Goal: Book appointment/travel/reservation

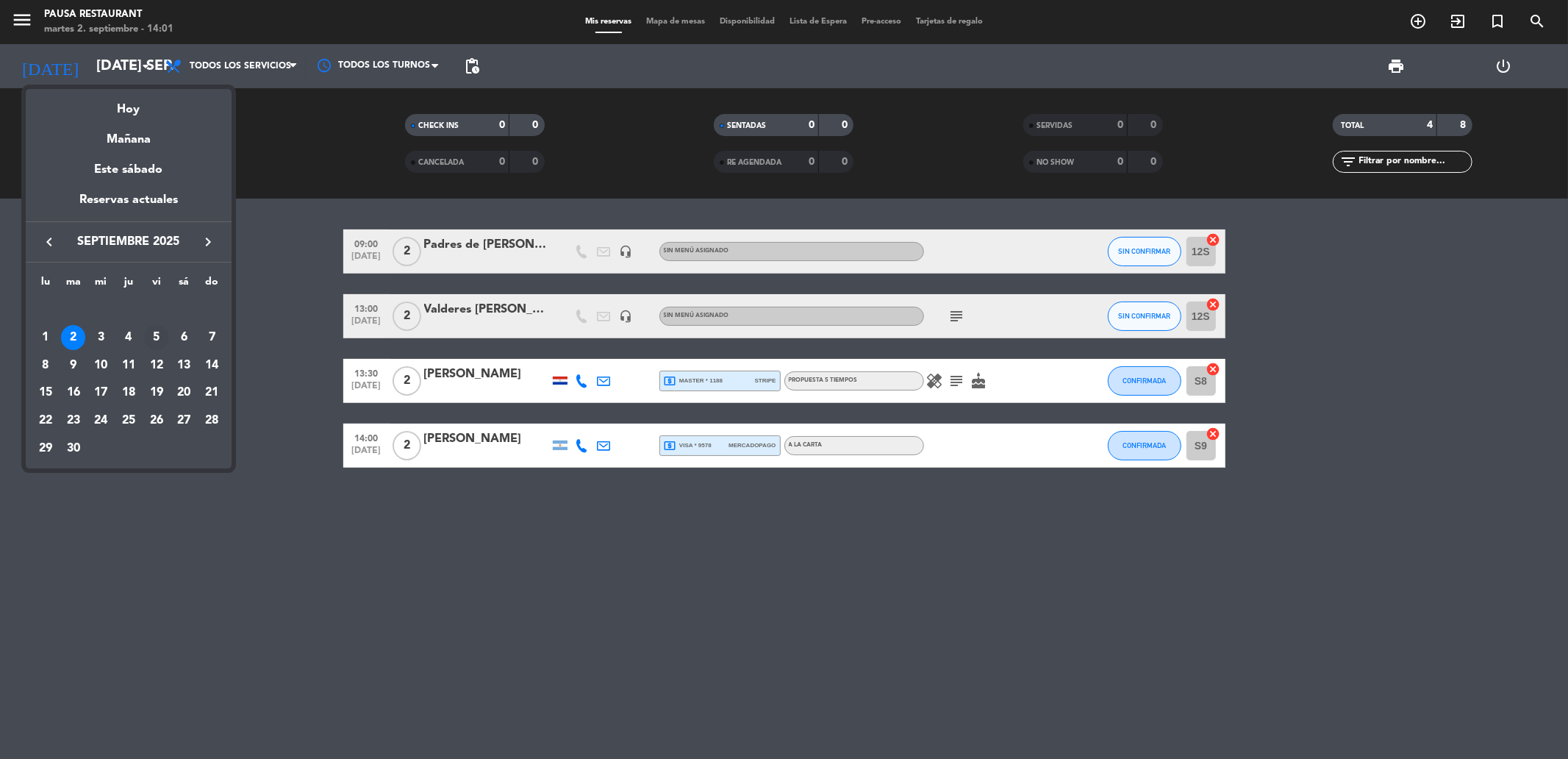
click at [161, 334] on div "5" at bounding box center [157, 338] width 25 height 25
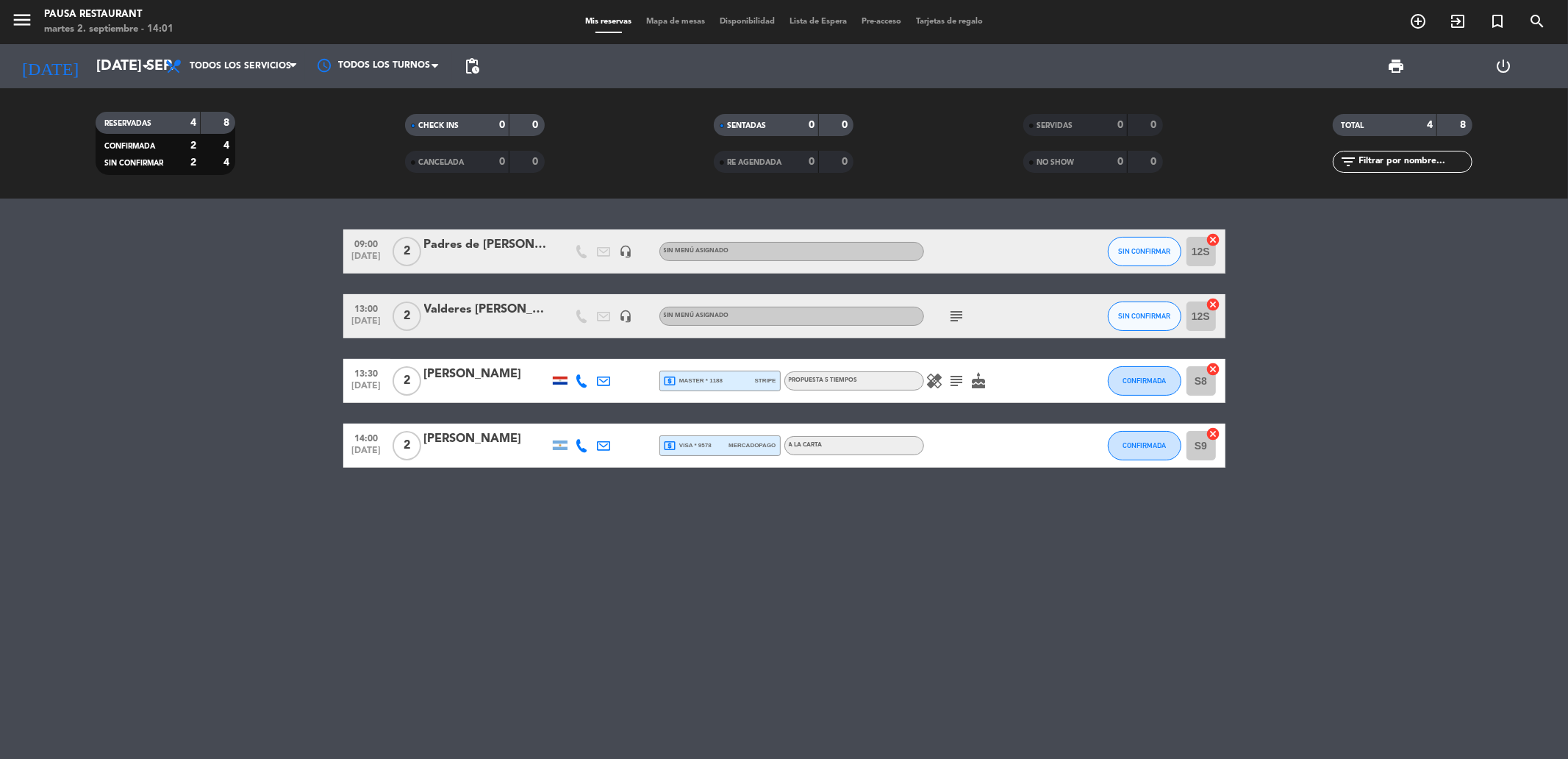
type input "vie. [DATE]"
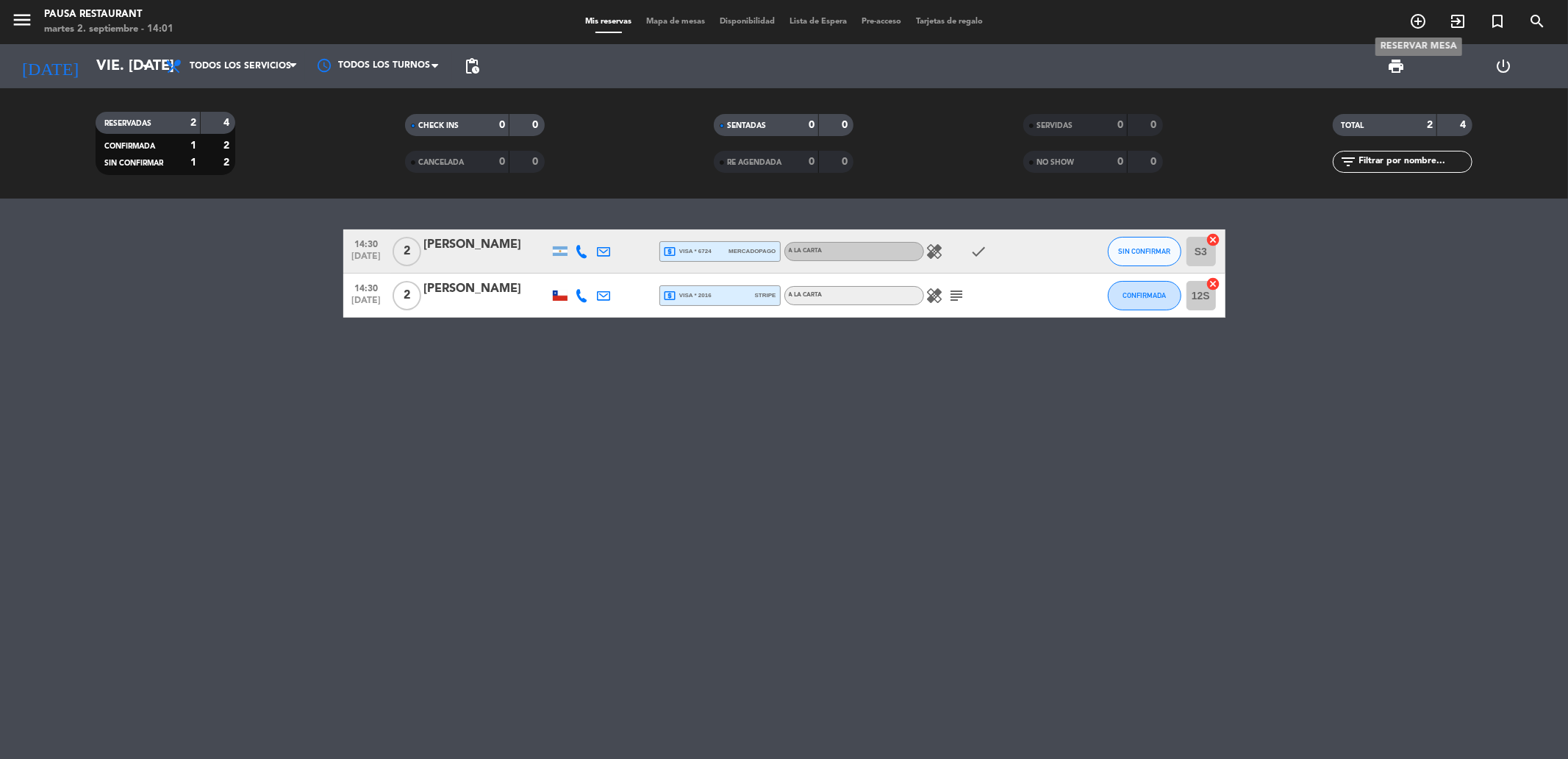
click at [1417, 24] on icon "add_circle_outline" at bounding box center [1418, 21] width 17 height 17
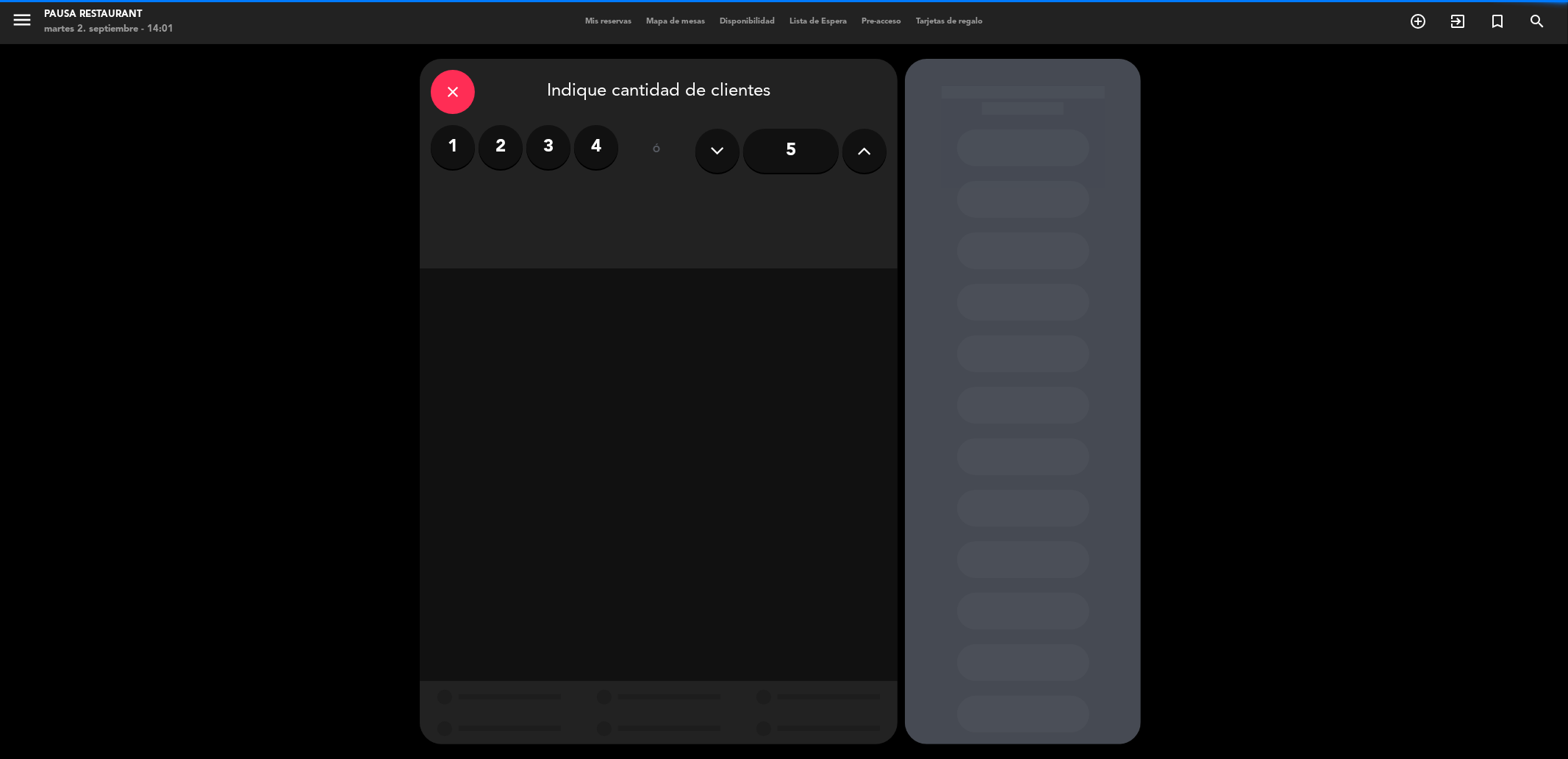
click at [497, 145] on label "2" at bounding box center [500, 147] width 44 height 44
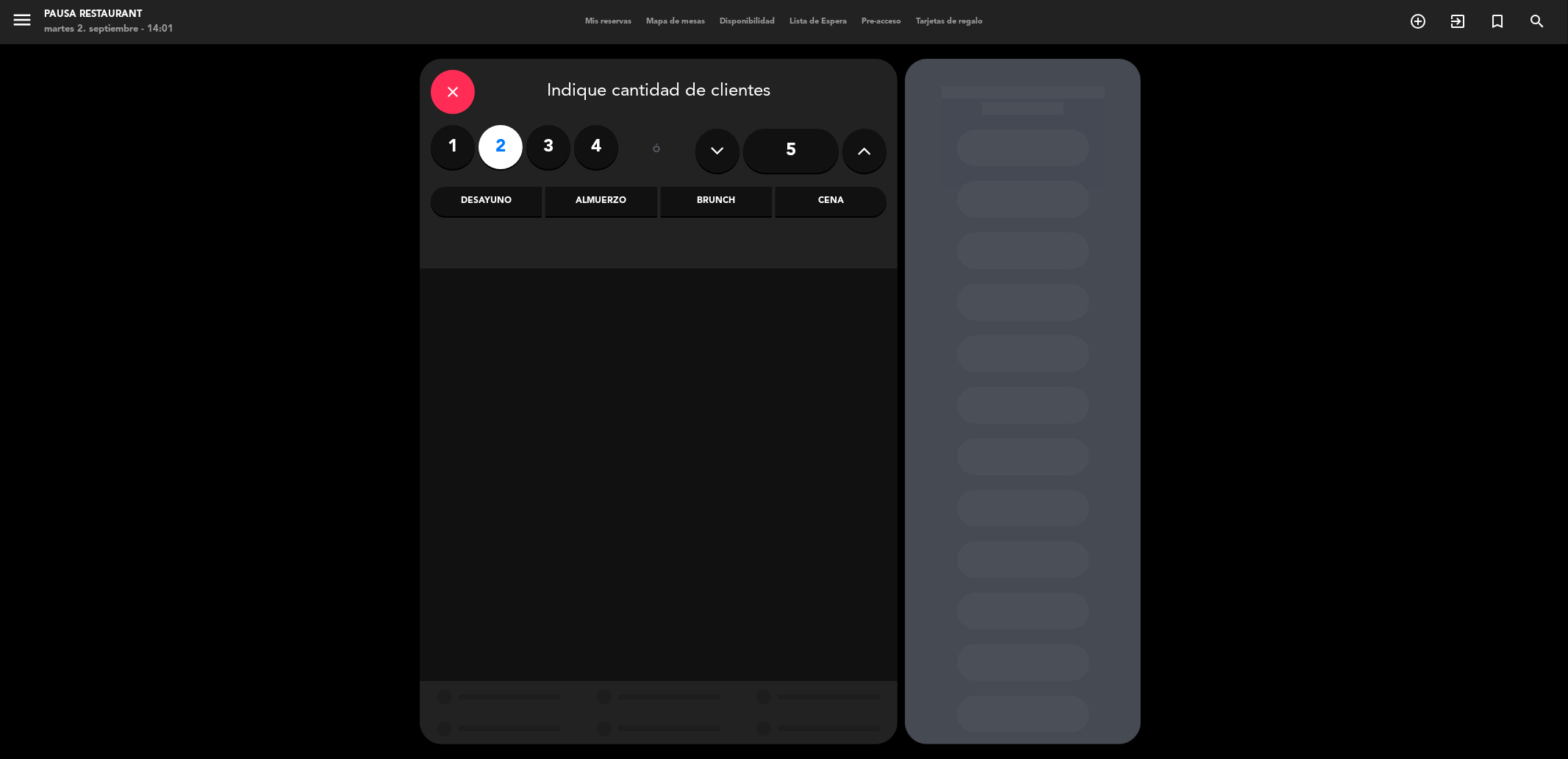
click at [554, 184] on div "close Indique cantidad de clientes 1 2 3 4 ó 5 Desayuno Almuerzo Brunch Cena" at bounding box center [659, 163] width 478 height 210
click at [592, 188] on div "Almuerzo" at bounding box center [601, 201] width 111 height 30
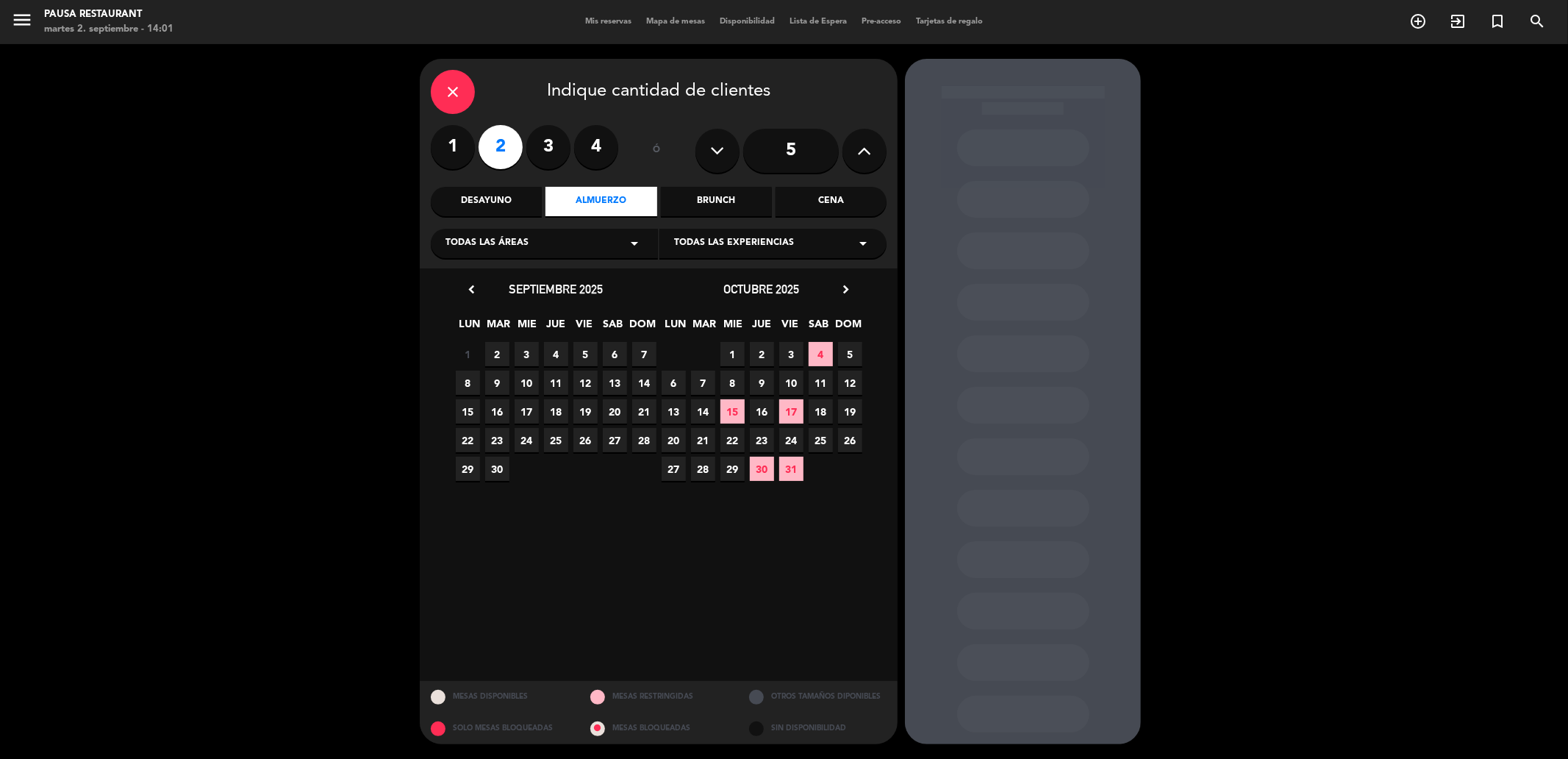
click at [854, 351] on span "5" at bounding box center [850, 353] width 24 height 24
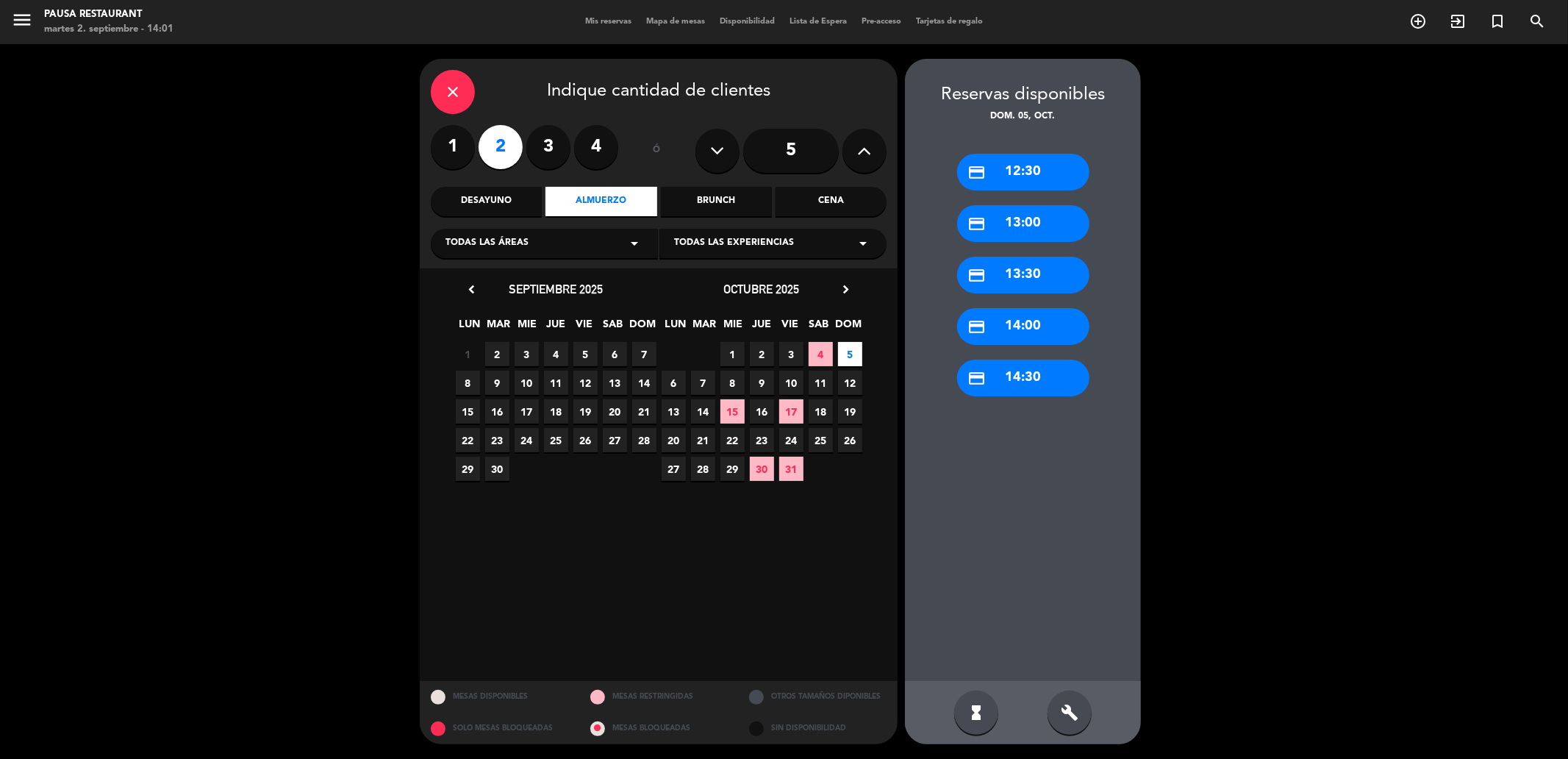
click at [590, 354] on span "5" at bounding box center [585, 353] width 24 height 24
click at [1056, 326] on div "credit_card 14:00" at bounding box center [1024, 326] width 132 height 36
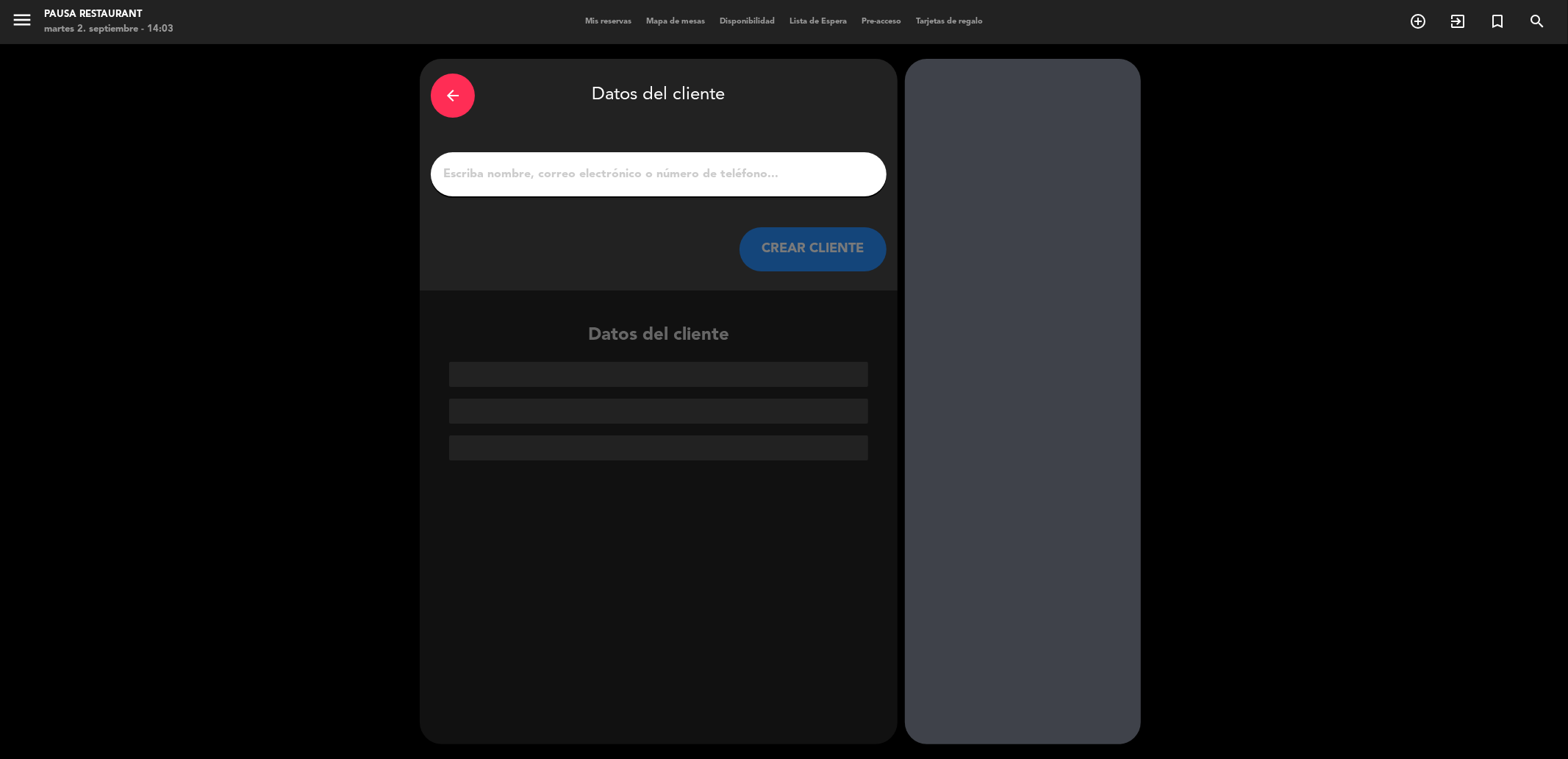
paste input "[PERSON_NAME]"
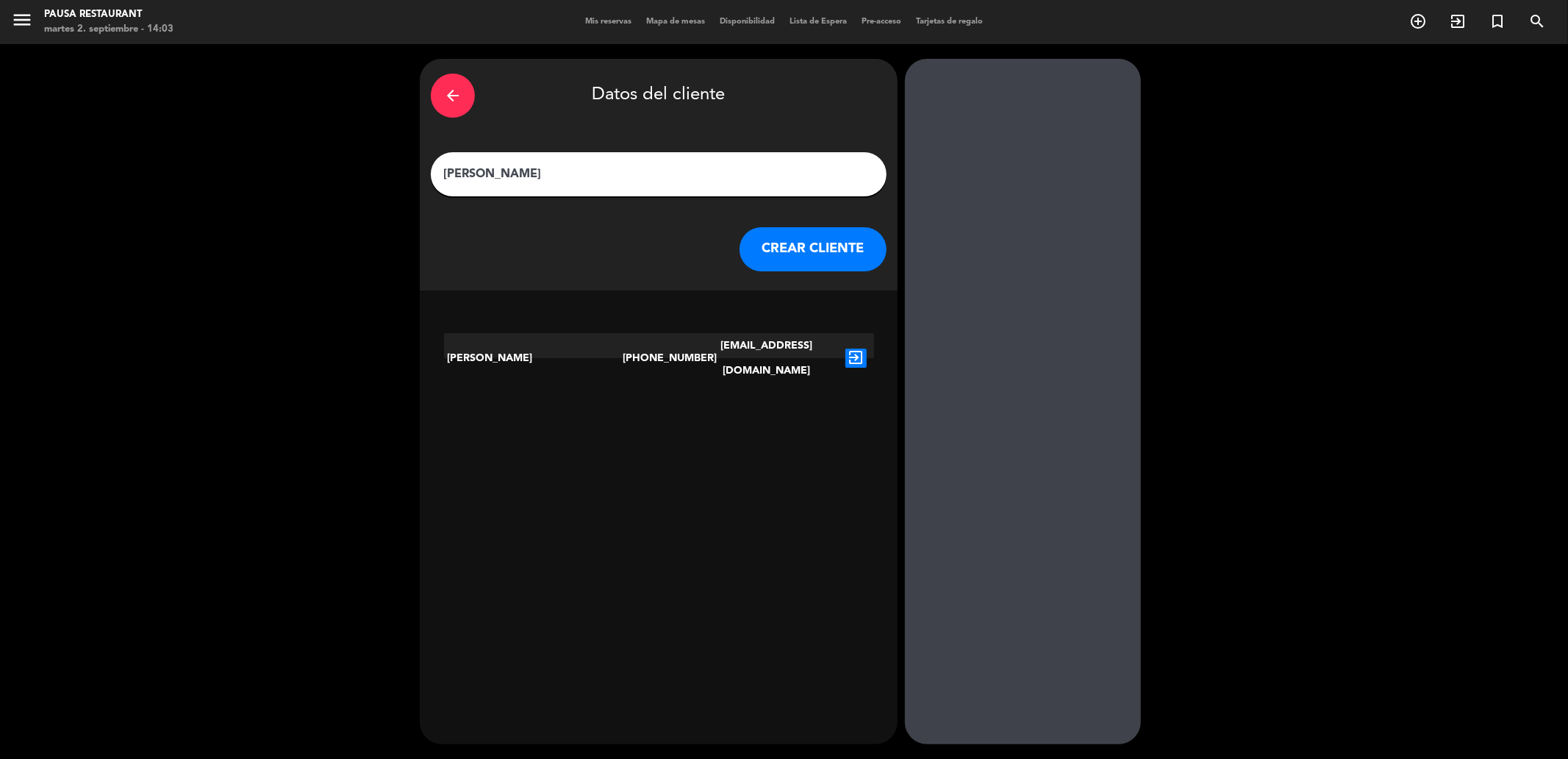
type input "[PERSON_NAME]"
click at [460, 106] on div "arrow_back" at bounding box center [453, 96] width 44 height 44
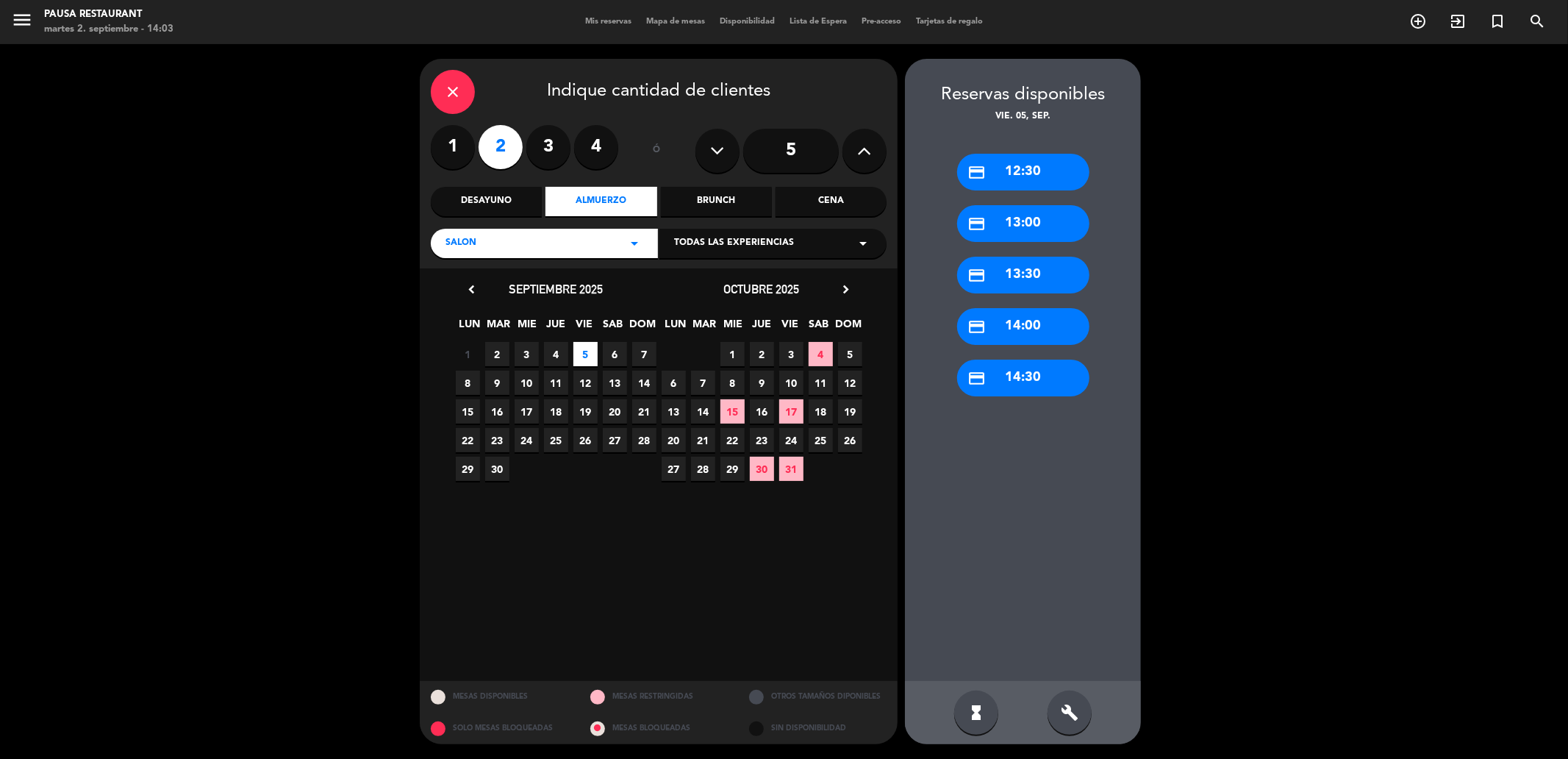
click at [460, 106] on div "close" at bounding box center [453, 92] width 44 height 44
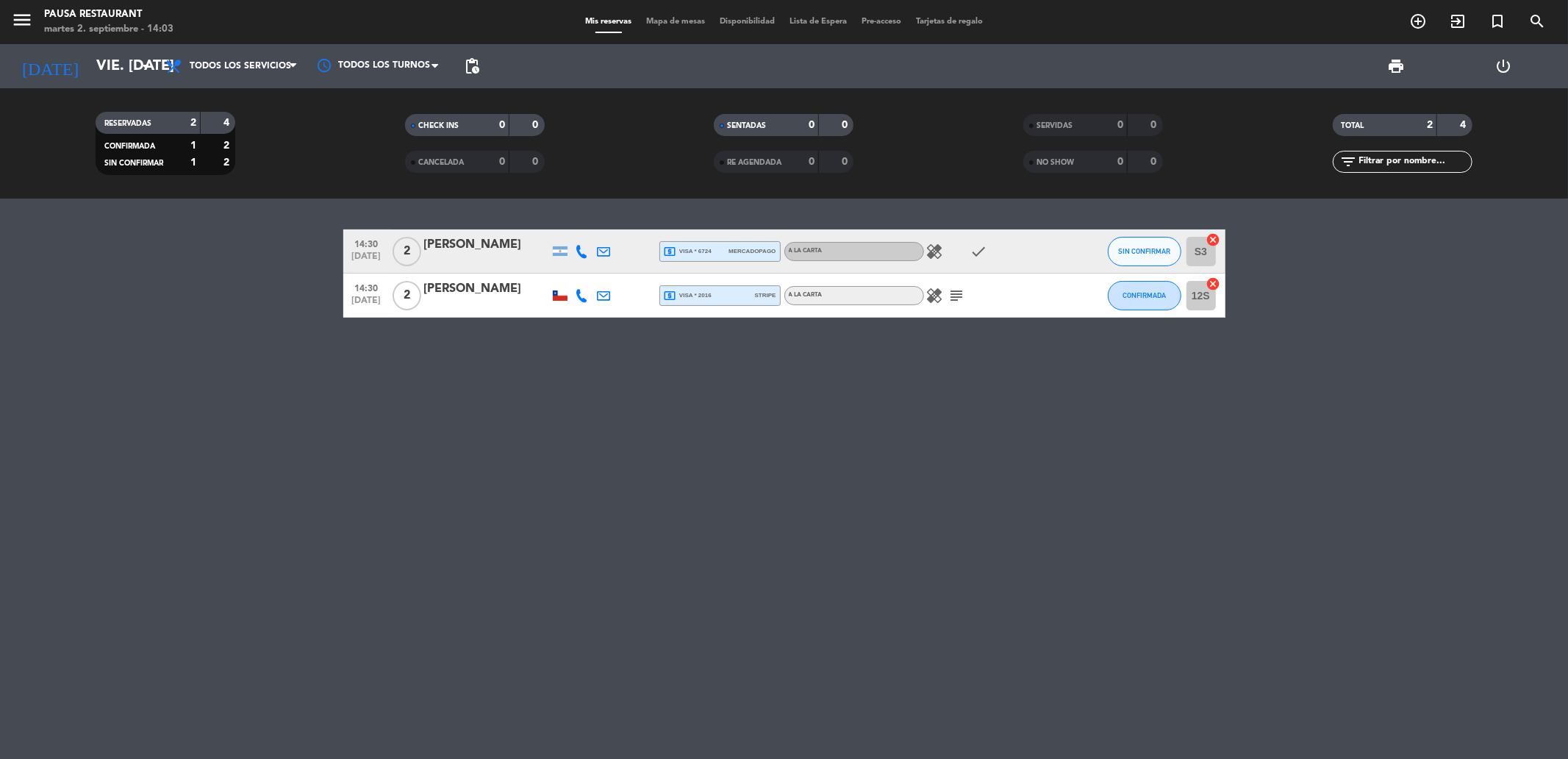
click at [476, 237] on div "[PERSON_NAME]" at bounding box center [486, 245] width 125 height 19
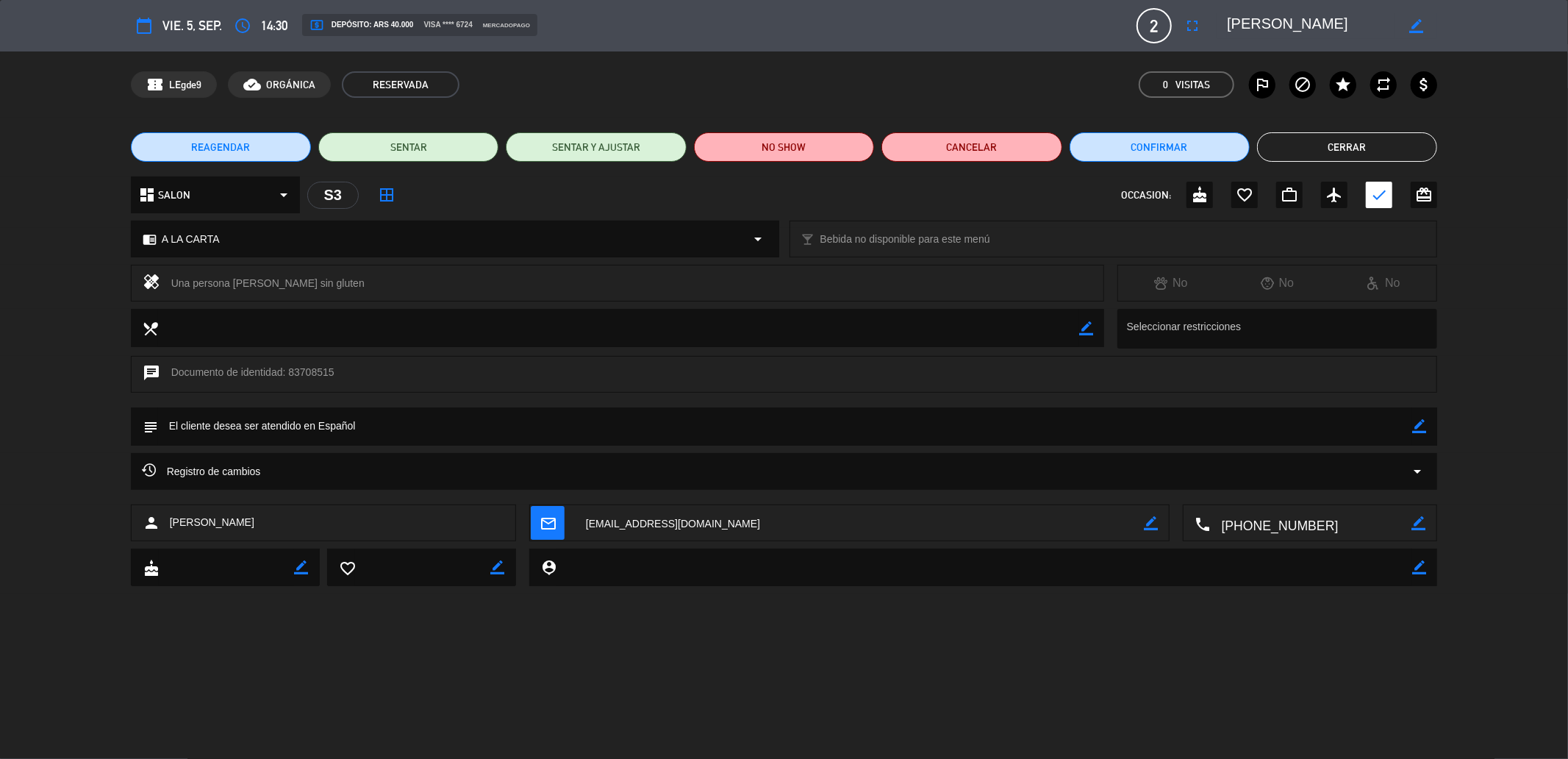
click at [1295, 147] on button "Cerrar" at bounding box center [1347, 146] width 180 height 30
